Goal: Transaction & Acquisition: Purchase product/service

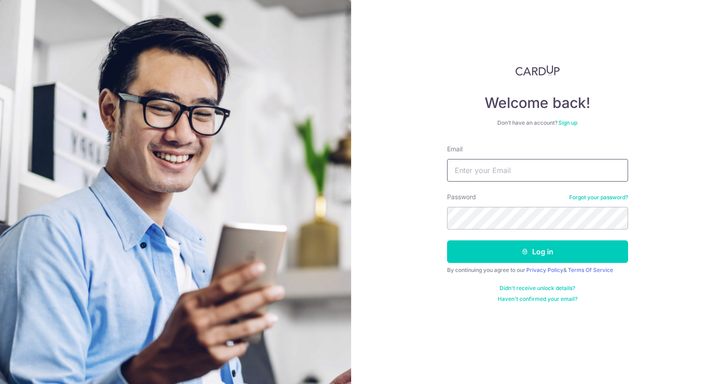
click at [543, 166] on input "Email" at bounding box center [537, 170] width 181 height 23
type input "saturdayhousesg@gmail.com"
click at [447, 241] on button "Log in" at bounding box center [537, 252] width 181 height 23
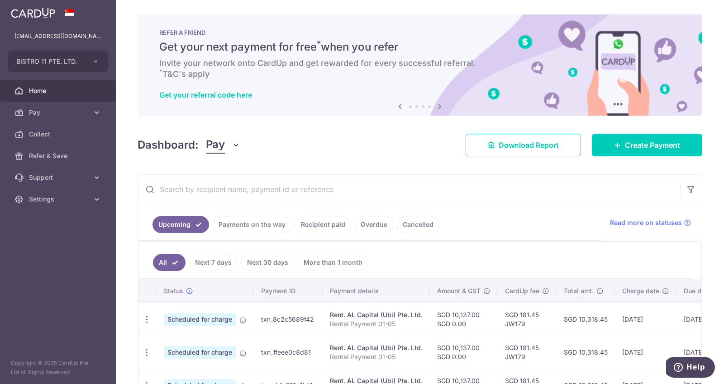
click at [324, 222] on link "Recipient paid" at bounding box center [323, 224] width 56 height 17
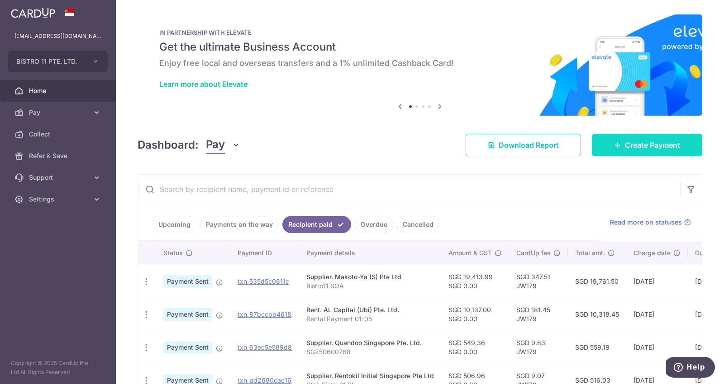
click at [629, 141] on span "Create Payment" at bounding box center [652, 145] width 55 height 11
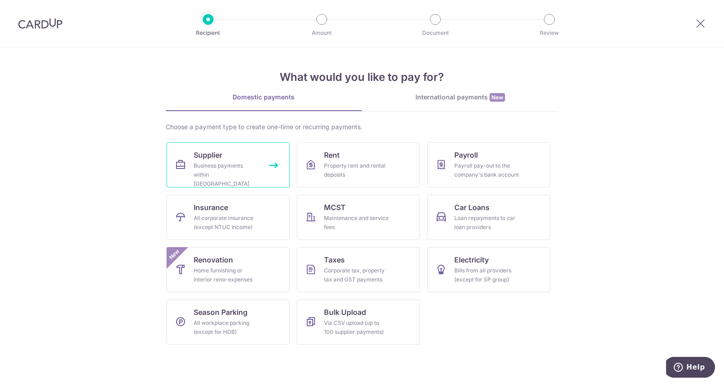
click at [223, 178] on div "Business payments within Singapore" at bounding box center [226, 174] width 65 height 27
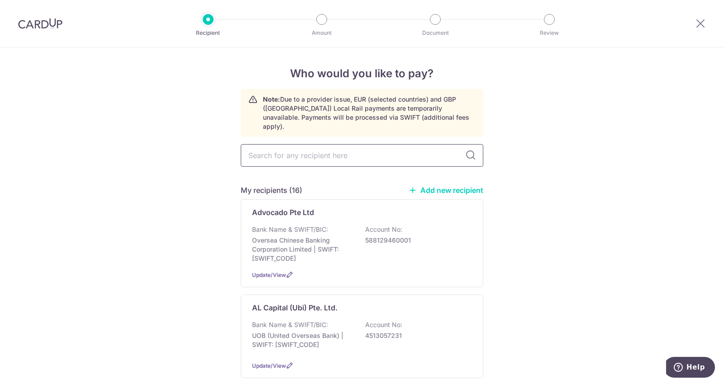
click at [309, 150] on input "text" at bounding box center [362, 155] width 242 height 23
type input "al cap"
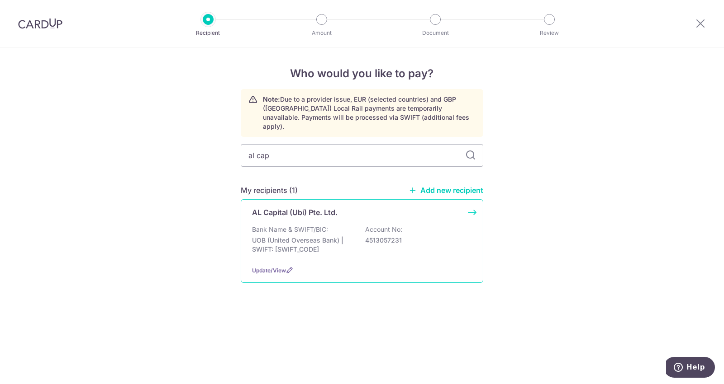
click at [302, 209] on div "AL Capital (Ubi) Pte. Ltd. Bank Name & SWIFT/BIC: UOB (United Overseas Bank) | …" at bounding box center [362, 241] width 242 height 84
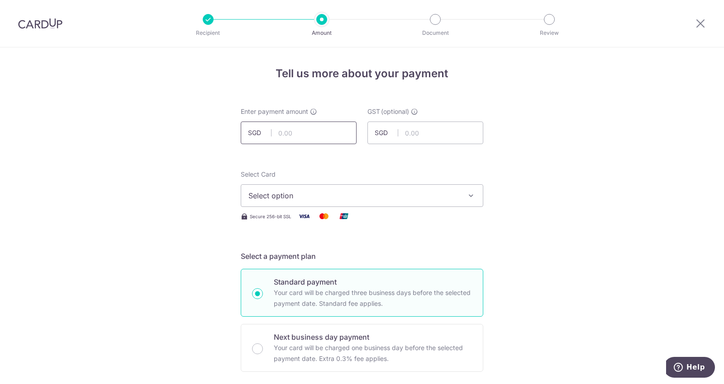
click at [317, 132] on input "text" at bounding box center [299, 133] width 116 height 23
type input "2,763.12"
click at [312, 197] on span "Select option" at bounding box center [353, 195] width 211 height 11
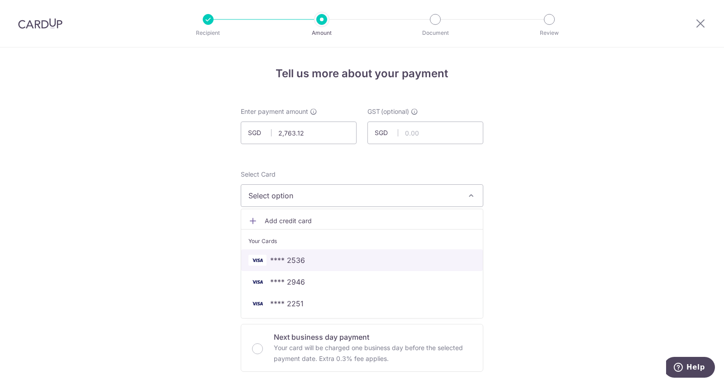
click at [290, 260] on span "**** 2536" at bounding box center [287, 260] width 35 height 11
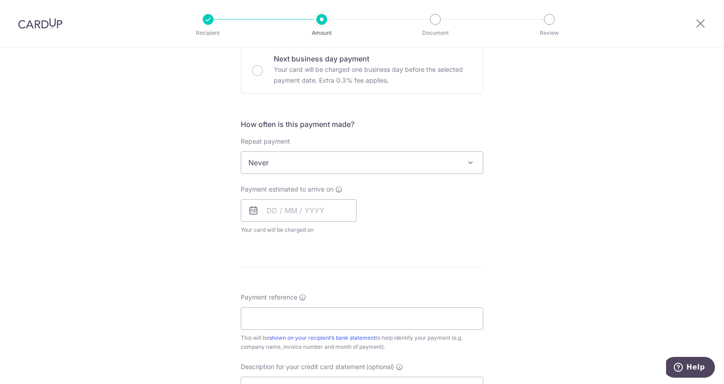
scroll to position [315, 0]
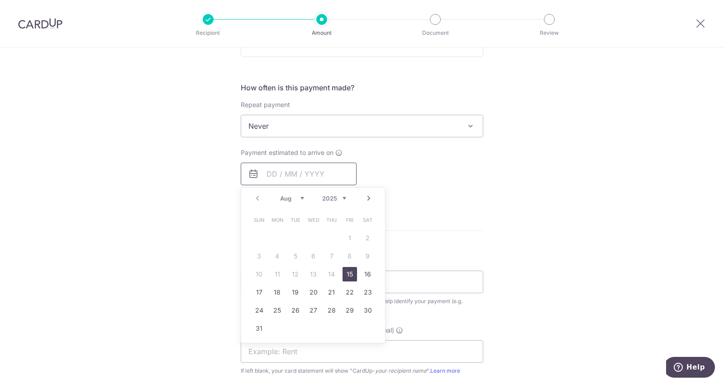
click at [288, 173] on input "text" at bounding box center [299, 174] width 116 height 23
click at [345, 271] on link "15" at bounding box center [349, 274] width 14 height 14
type input "15/08/2025"
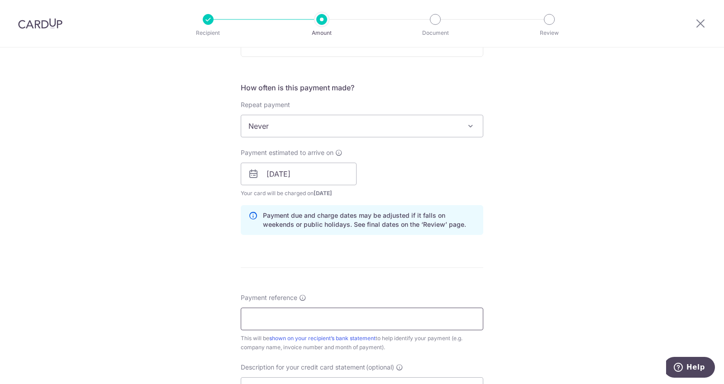
click at [265, 324] on input "Payment reference" at bounding box center [362, 319] width 242 height 23
paste input "ACU002040"
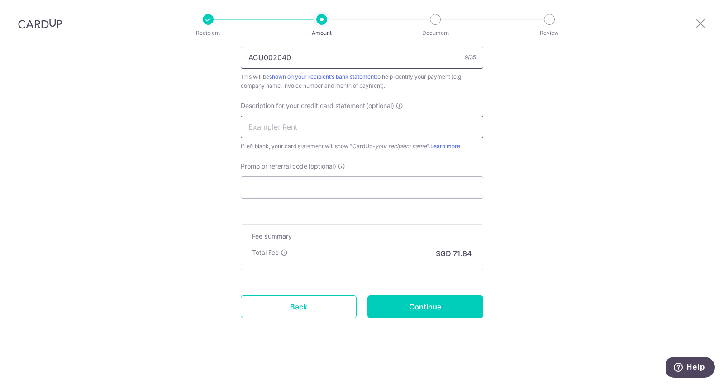
type input "ACU002040"
paste input "ACU002040"
click at [278, 132] on input "ACU002040" at bounding box center [362, 127] width 242 height 23
type input "ACU002040"
click at [272, 188] on input "Promo or referral code (optional)" at bounding box center [362, 187] width 242 height 23
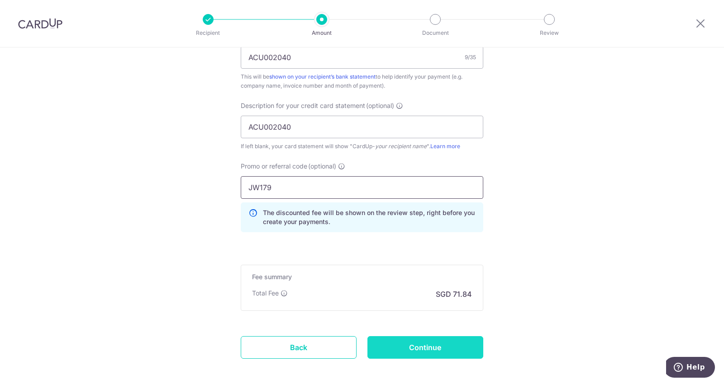
type input "JW179"
click at [403, 344] on input "Continue" at bounding box center [425, 348] width 116 height 23
type input "Create Schedule"
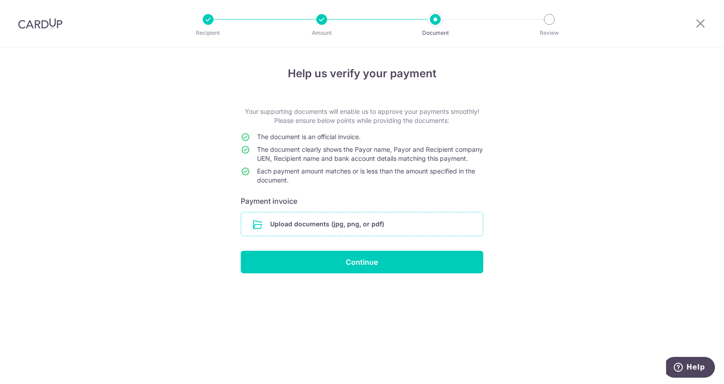
click at [360, 231] on input "file" at bounding box center [362, 225] width 242 height 24
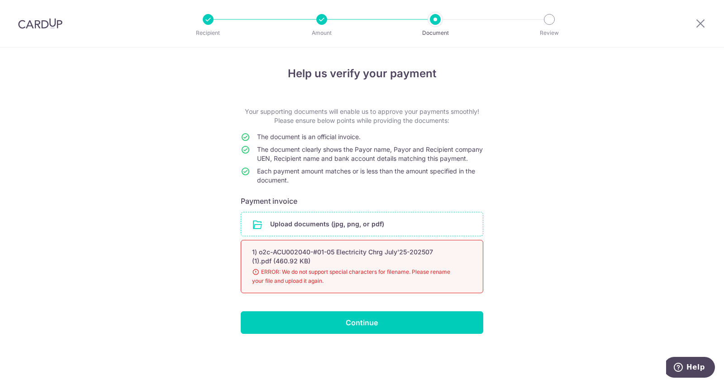
click at [698, 156] on div "Help us verify your payment Your supporting documents will enable us to approve…" at bounding box center [362, 215] width 724 height 337
click at [323, 247] on div "Upload documents (jpg, png, or pdf) 1) o2c-ACU002040-#01-05 Electricity Chrg Ju…" at bounding box center [362, 254] width 242 height 85
click at [312, 231] on input "file" at bounding box center [362, 225] width 242 height 24
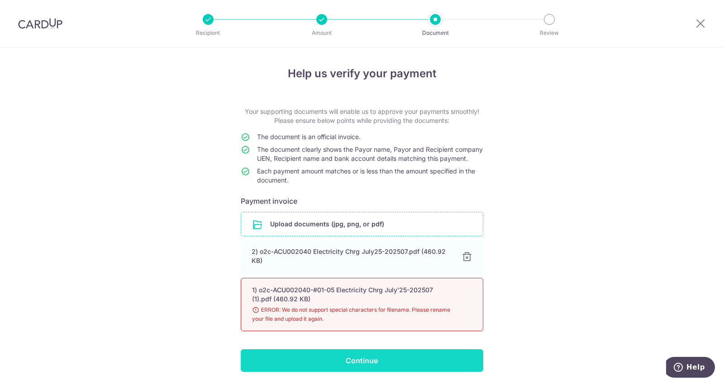
click at [376, 368] on input "Continue" at bounding box center [362, 361] width 242 height 23
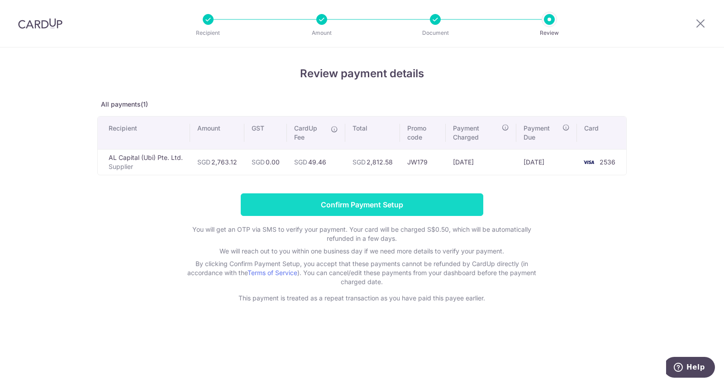
click at [417, 209] on input "Confirm Payment Setup" at bounding box center [362, 205] width 242 height 23
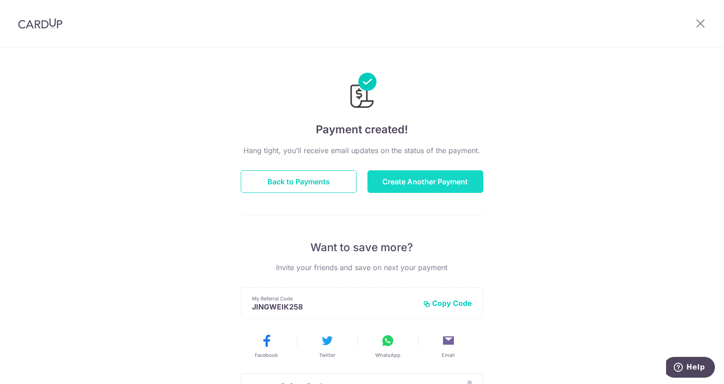
click at [417, 187] on button "Create Another Payment" at bounding box center [425, 182] width 116 height 23
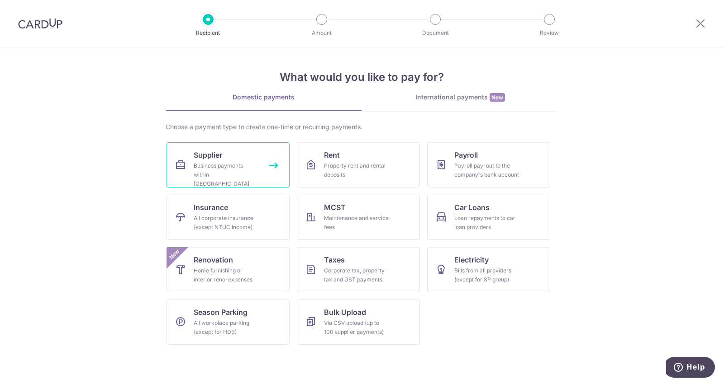
click at [242, 168] on div "Business payments within Singapore" at bounding box center [226, 174] width 65 height 27
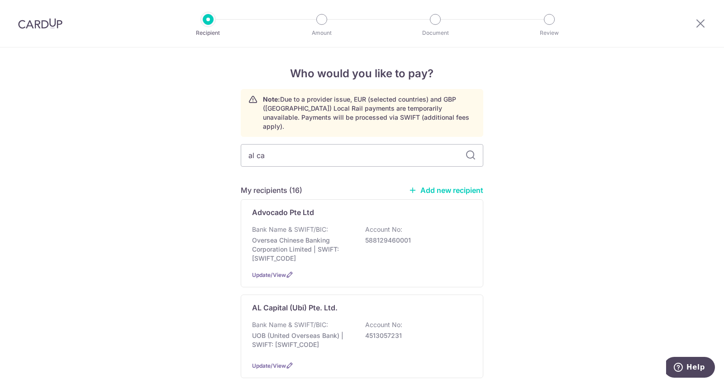
type input "al cap"
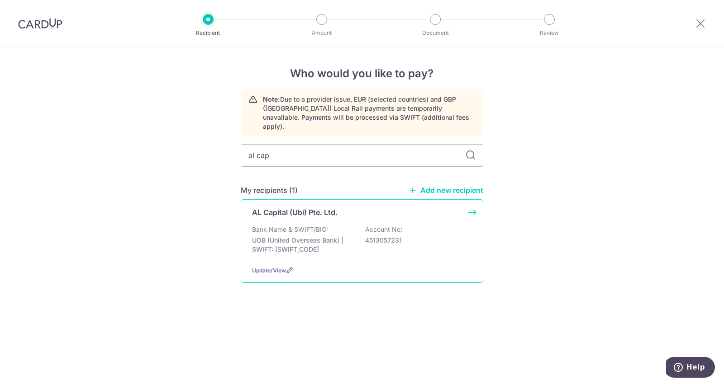
click at [289, 207] on p "AL Capital (Ubi) Pte. Ltd." at bounding box center [294, 212] width 85 height 11
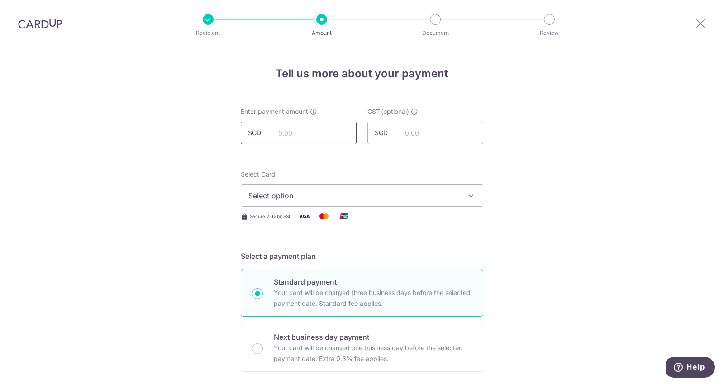
click at [307, 132] on input "text" at bounding box center [299, 133] width 116 height 23
type input "163.50"
click at [289, 201] on button "Select option" at bounding box center [362, 196] width 242 height 23
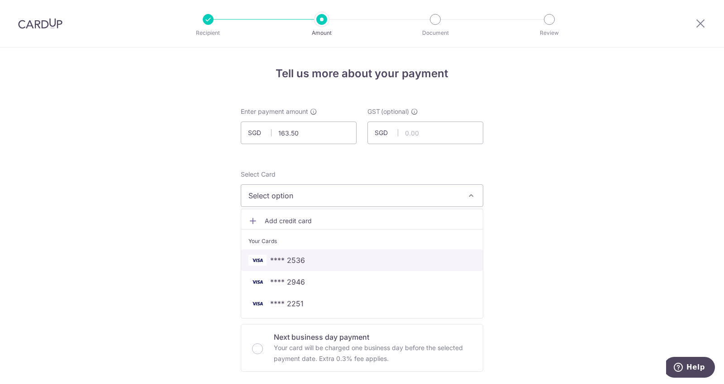
click at [287, 263] on span "**** 2536" at bounding box center [287, 260] width 35 height 11
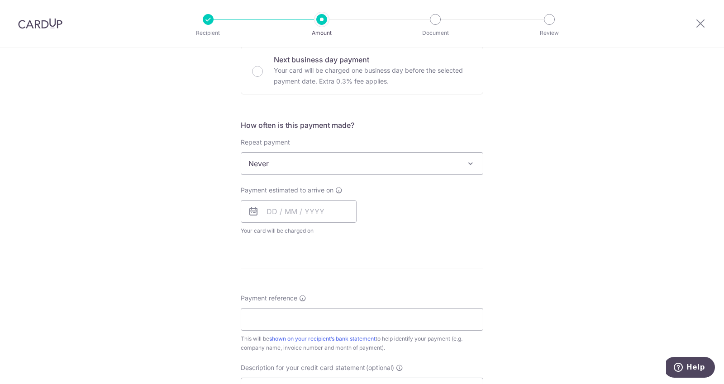
scroll to position [279, 0]
click at [285, 205] on input "text" at bounding box center [299, 210] width 116 height 23
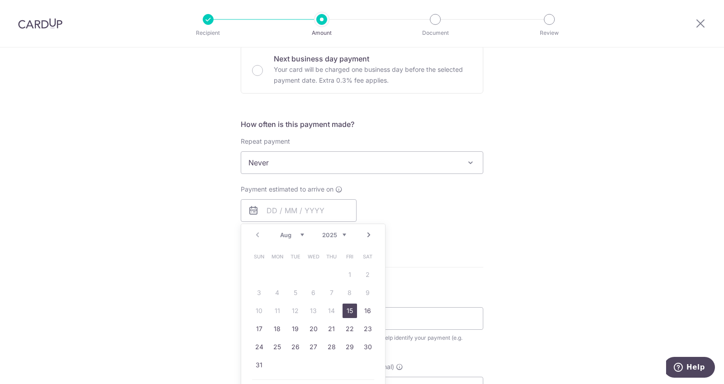
click at [348, 313] on link "15" at bounding box center [349, 311] width 14 height 14
type input "[DATE]"
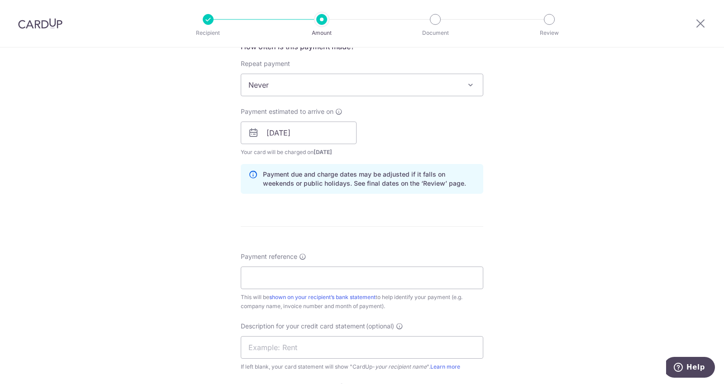
drag, startPoint x: 723, startPoint y: 170, endPoint x: 721, endPoint y: 203, distance: 32.6
click at [721, 203] on section "Tell us more about your payment Enter payment amount SGD 163.50 163.50 GST (opt…" at bounding box center [362, 215] width 724 height 337
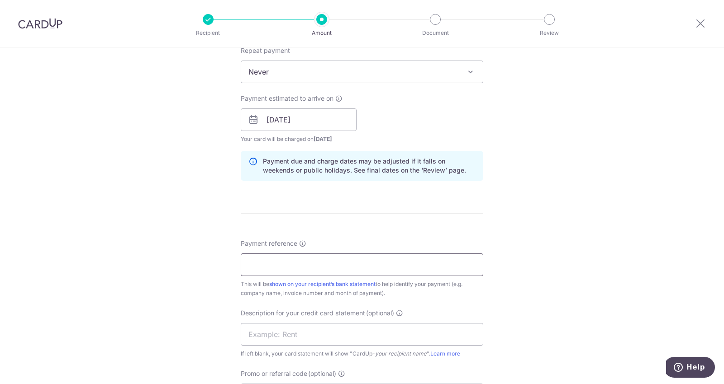
paste input "ACU002053"
type input "ACU002053"
paste input "ACU002053"
click at [255, 335] on input "ACU002053" at bounding box center [362, 334] width 242 height 23
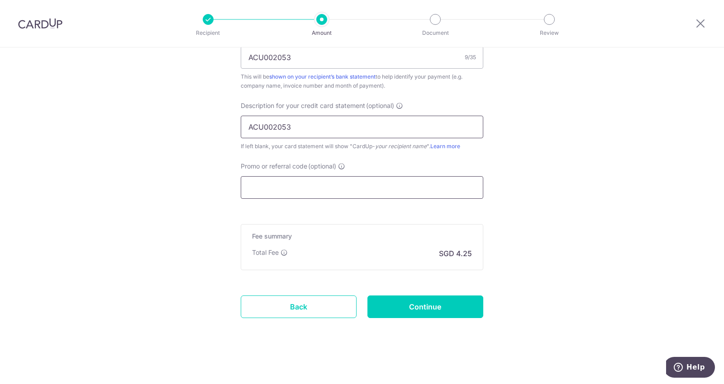
type input "ACU002053"
click at [296, 189] on input "Promo or referral code (optional)" at bounding box center [362, 187] width 242 height 23
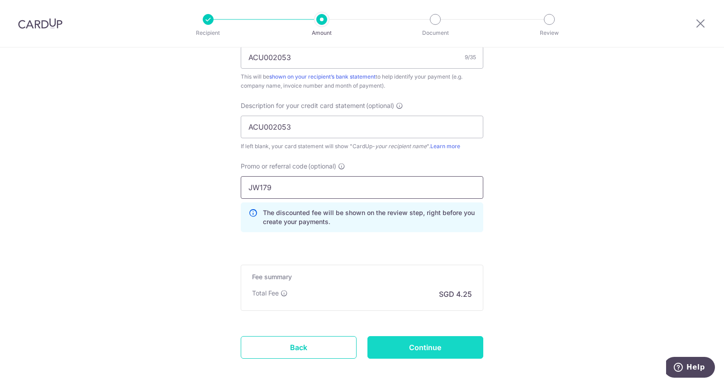
type input "JW179"
click at [400, 353] on input "Continue" at bounding box center [425, 348] width 116 height 23
type input "Create Schedule"
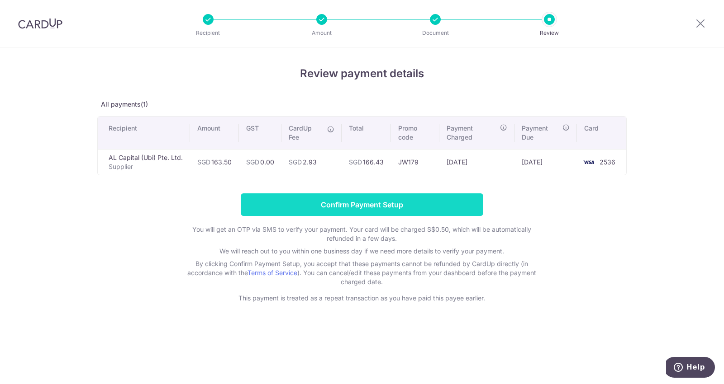
click at [334, 204] on input "Confirm Payment Setup" at bounding box center [362, 205] width 242 height 23
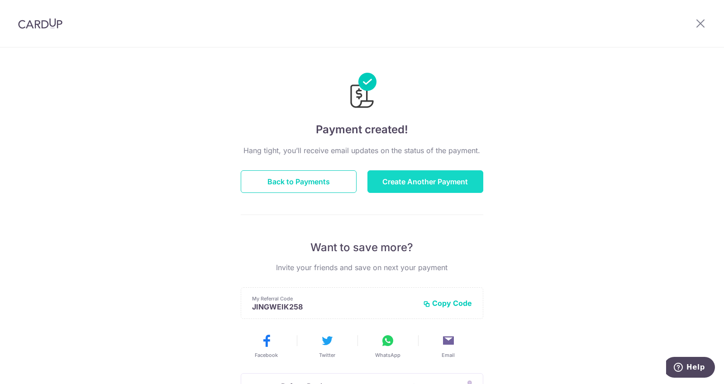
click at [373, 186] on button "Create Another Payment" at bounding box center [425, 182] width 116 height 23
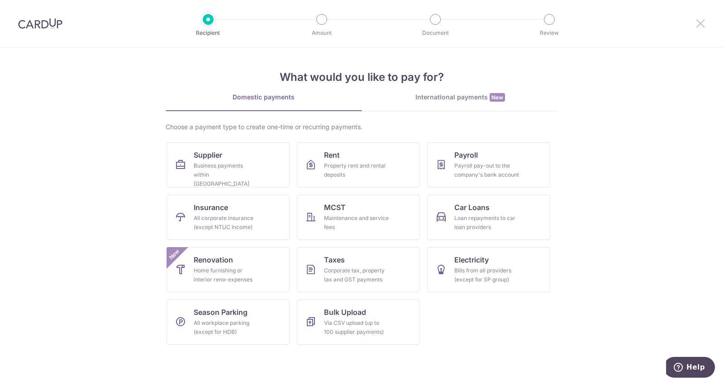
click at [701, 21] on icon at bounding box center [700, 23] width 11 height 11
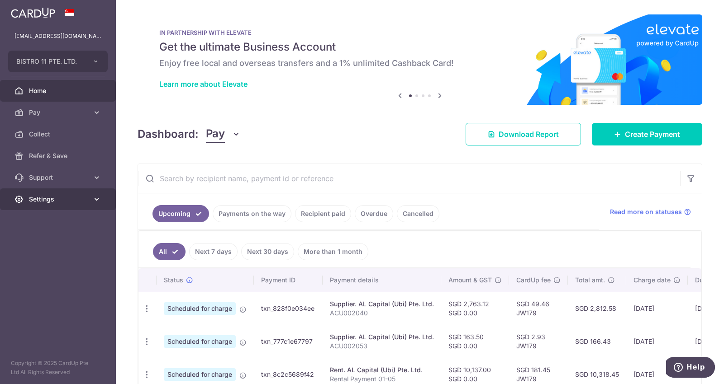
click at [70, 204] on link "Settings" at bounding box center [58, 200] width 116 height 22
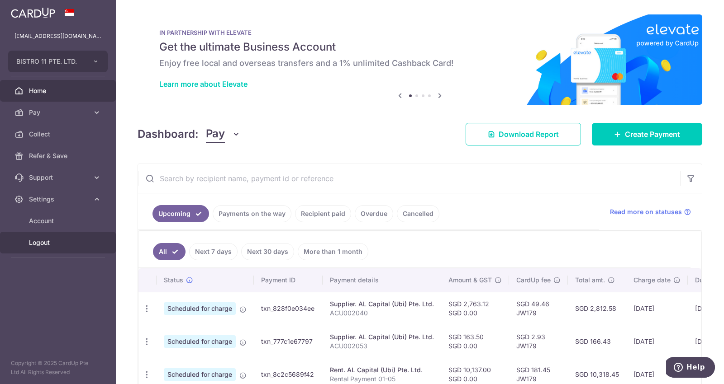
click at [43, 245] on span "Logout" at bounding box center [59, 242] width 60 height 9
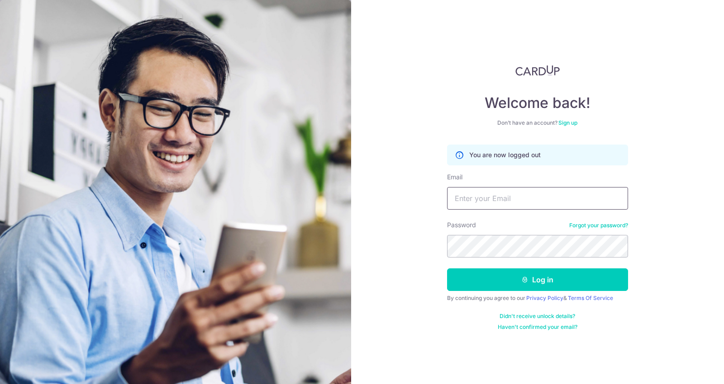
click at [506, 195] on input "Email" at bounding box center [537, 198] width 181 height 23
type input "[EMAIL_ADDRESS][DOMAIN_NAME]"
click at [447, 269] on button "Log in" at bounding box center [537, 280] width 181 height 23
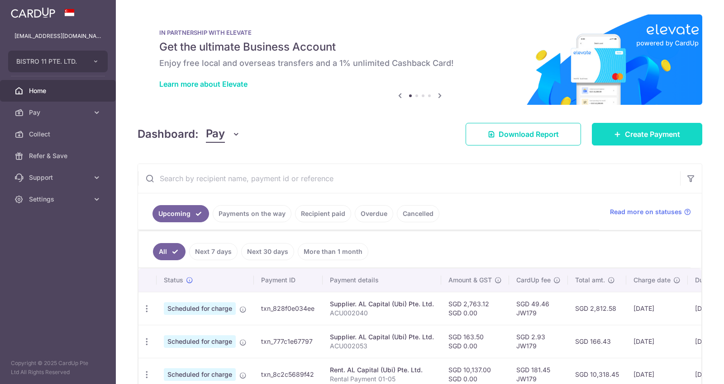
click at [600, 142] on link "Create Payment" at bounding box center [647, 134] width 110 height 23
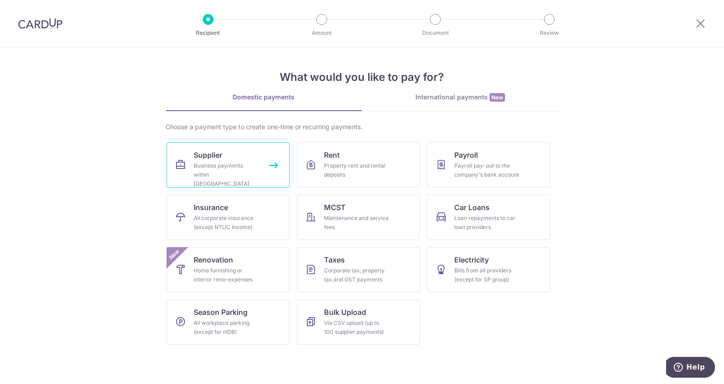
click at [234, 145] on link "Supplier Business payments within Singapore" at bounding box center [227, 164] width 123 height 45
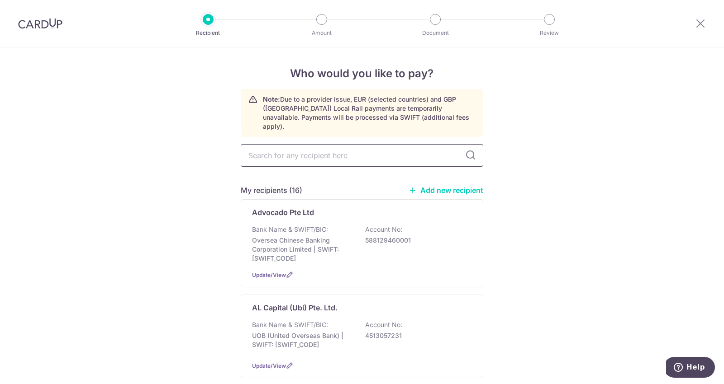
click at [316, 147] on input "text" at bounding box center [362, 155] width 242 height 23
type input "yeo eng"
click at [300, 303] on p "YEO ENG [PERSON_NAME] LPG SUPPLY PTE LTD" at bounding box center [337, 308] width 171 height 11
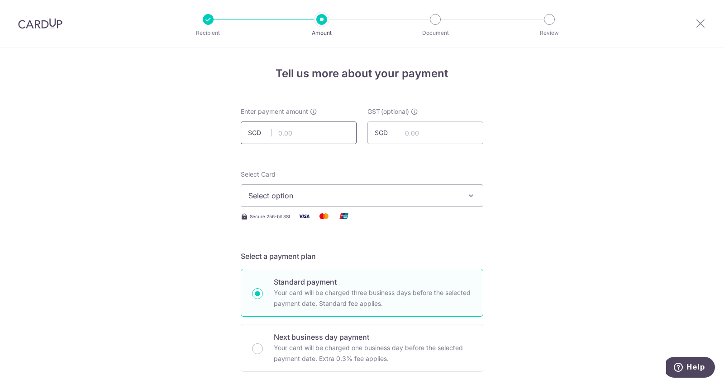
click at [302, 127] on input "text" at bounding box center [299, 133] width 116 height 23
click at [280, 130] on input "1" at bounding box center [299, 133] width 116 height 23
type input "1,940.21"
click at [312, 201] on button "Select option" at bounding box center [362, 196] width 242 height 23
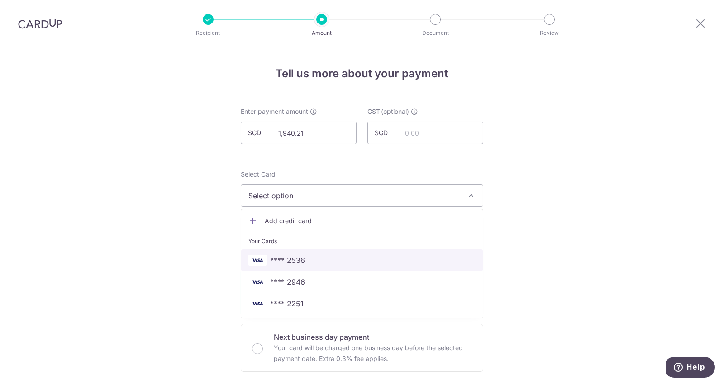
click at [299, 255] on span "**** 2536" at bounding box center [287, 260] width 35 height 11
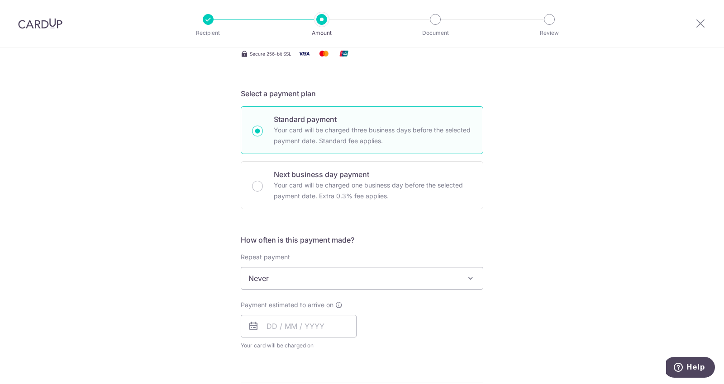
scroll to position [209, 0]
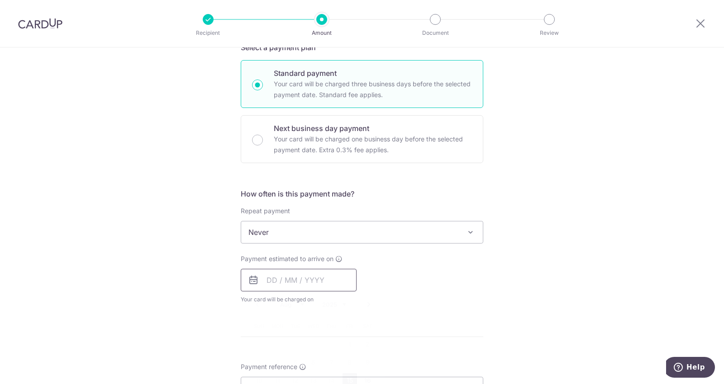
click at [277, 284] on input "text" at bounding box center [299, 280] width 116 height 23
click at [350, 378] on link "15" at bounding box center [349, 381] width 14 height 14
type input "[DATE]"
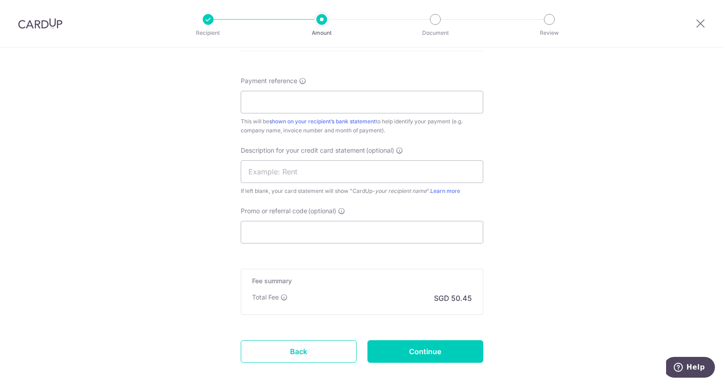
scroll to position [530, 0]
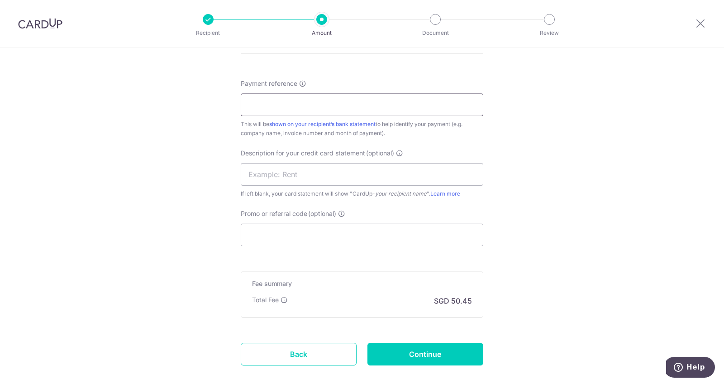
paste input "IM2500158(L)"
click at [262, 111] on input "IM2500158(L)" at bounding box center [362, 105] width 242 height 23
type input "IM2500158L"
click at [280, 172] on input "text" at bounding box center [362, 174] width 242 height 23
paste input "IM2500158(L)"
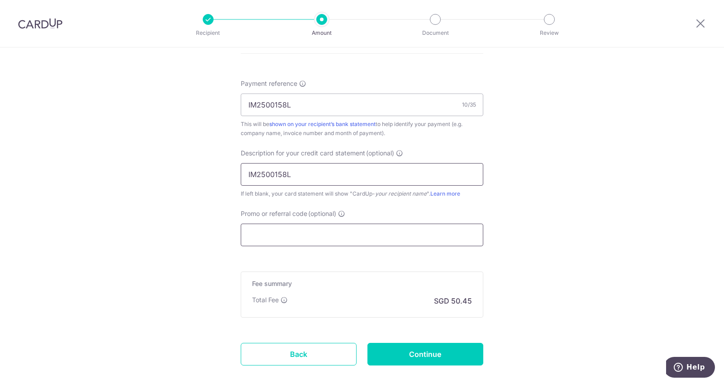
type input "IM2500158L"
click at [281, 237] on input "Promo or referral code (optional)" at bounding box center [362, 235] width 242 height 23
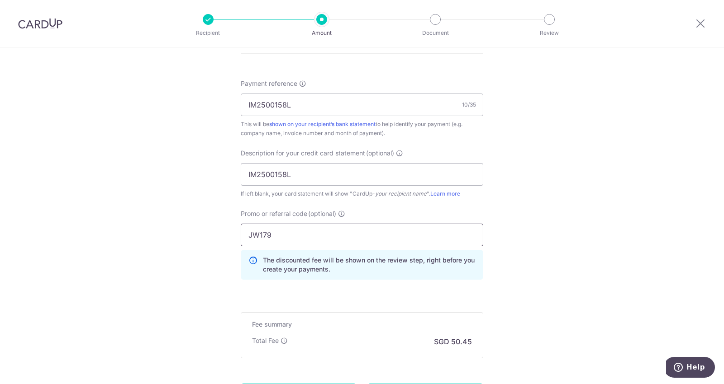
scroll to position [617, 0]
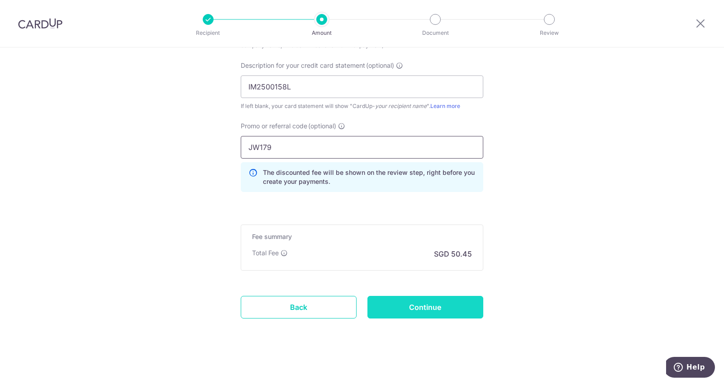
type input "JW179"
click at [445, 306] on input "Continue" at bounding box center [425, 307] width 116 height 23
type input "Create Schedule"
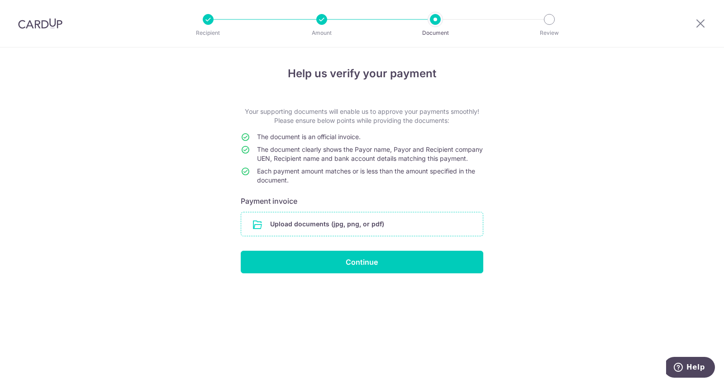
click at [382, 234] on input "file" at bounding box center [362, 225] width 242 height 24
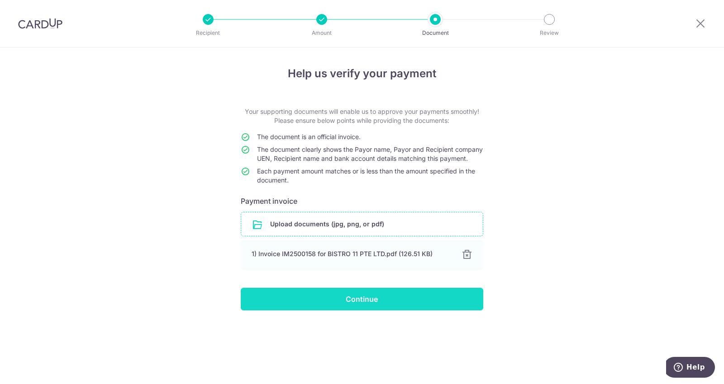
click at [407, 305] on input "Continue" at bounding box center [362, 299] width 242 height 23
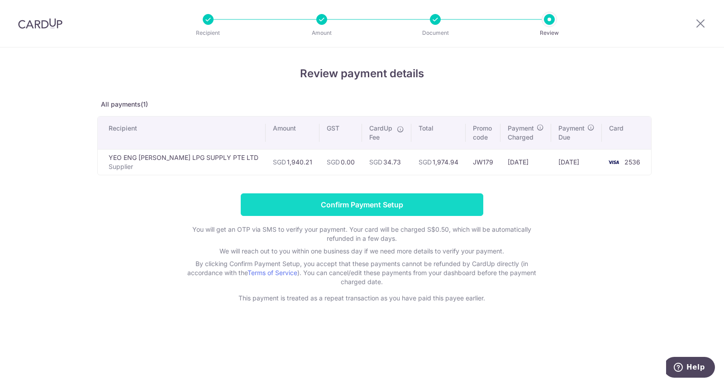
click at [363, 206] on input "Confirm Payment Setup" at bounding box center [362, 205] width 242 height 23
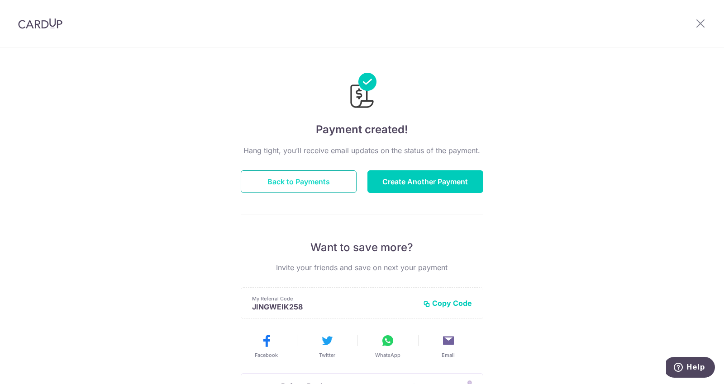
click at [337, 176] on button "Back to Payments" at bounding box center [299, 182] width 116 height 23
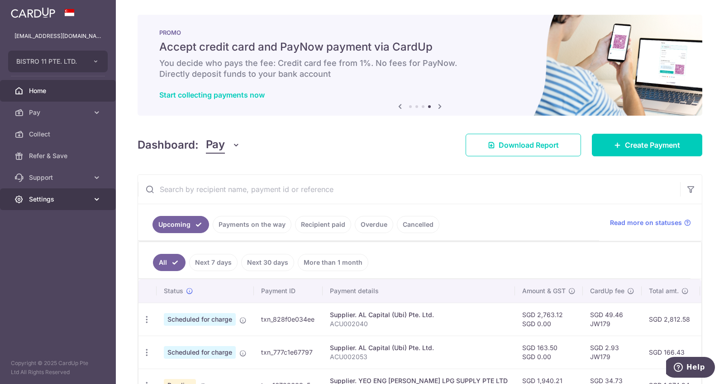
click at [39, 202] on span "Settings" at bounding box center [59, 199] width 60 height 9
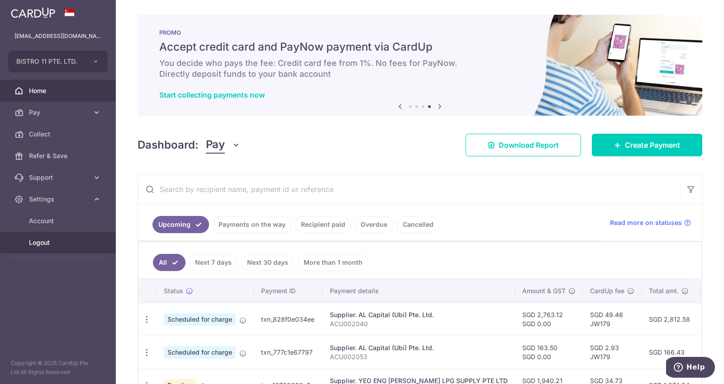
click at [42, 238] on span "Logout" at bounding box center [59, 242] width 60 height 9
